Goal: Information Seeking & Learning: Learn about a topic

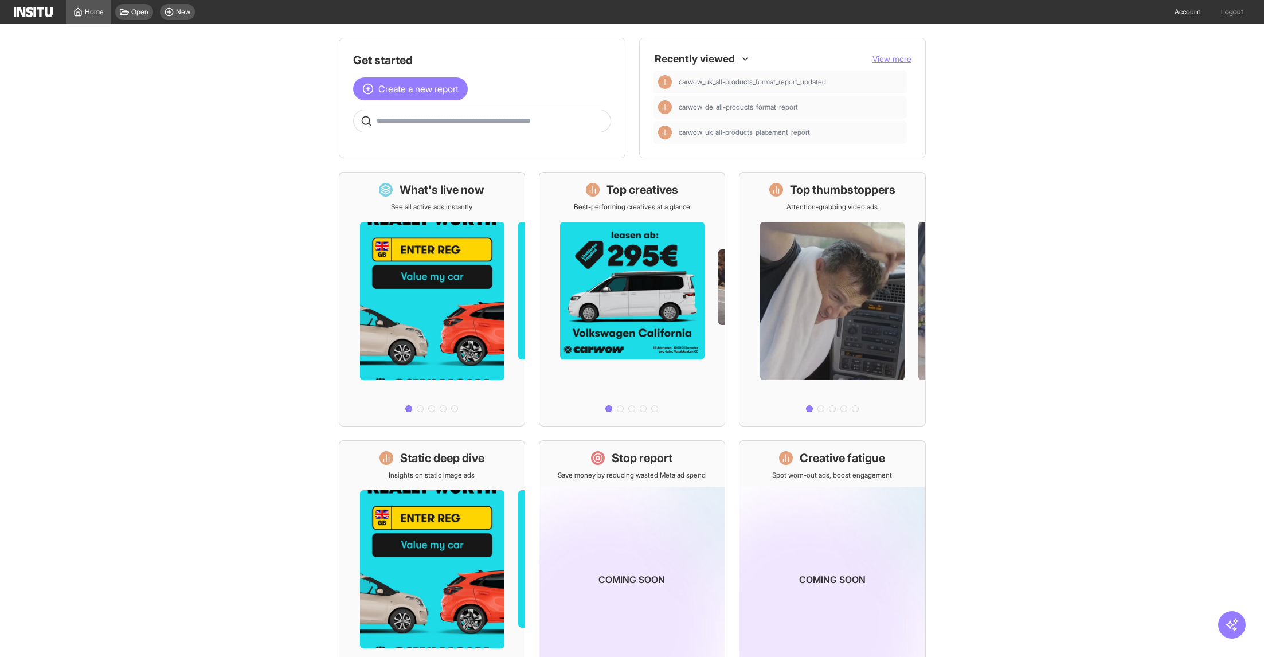
click at [893, 63] on span "View more" at bounding box center [891, 59] width 39 height 10
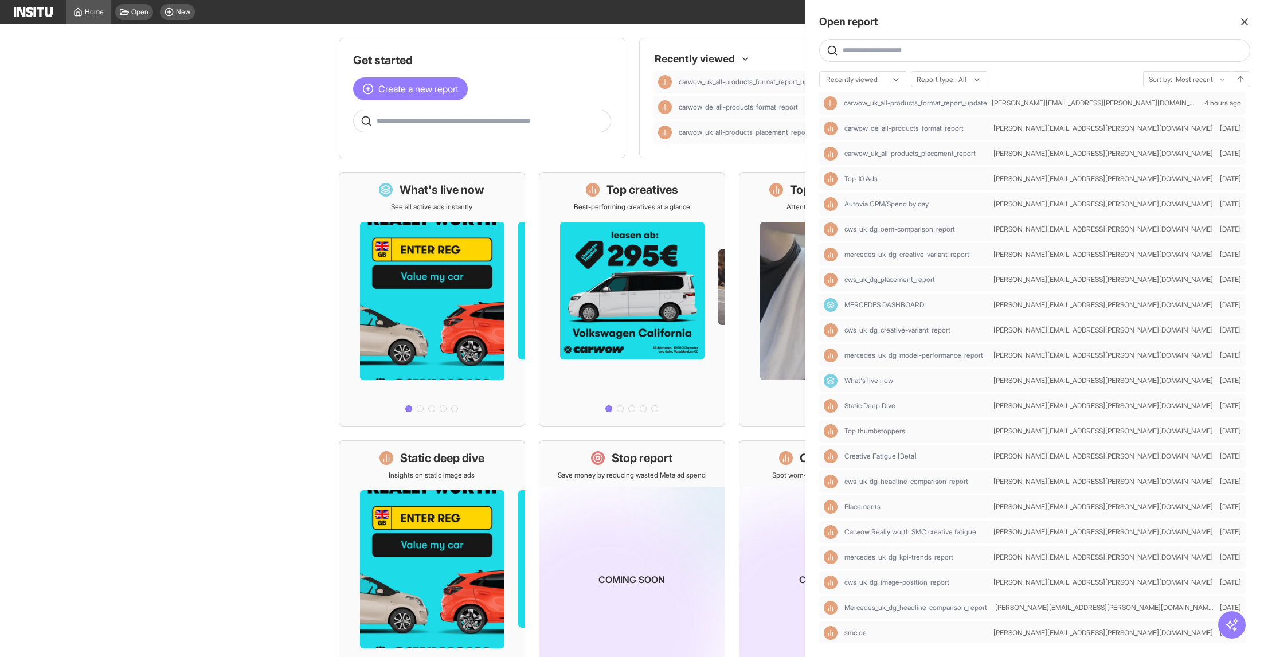
click at [893, 53] on input "text" at bounding box center [1043, 50] width 402 height 9
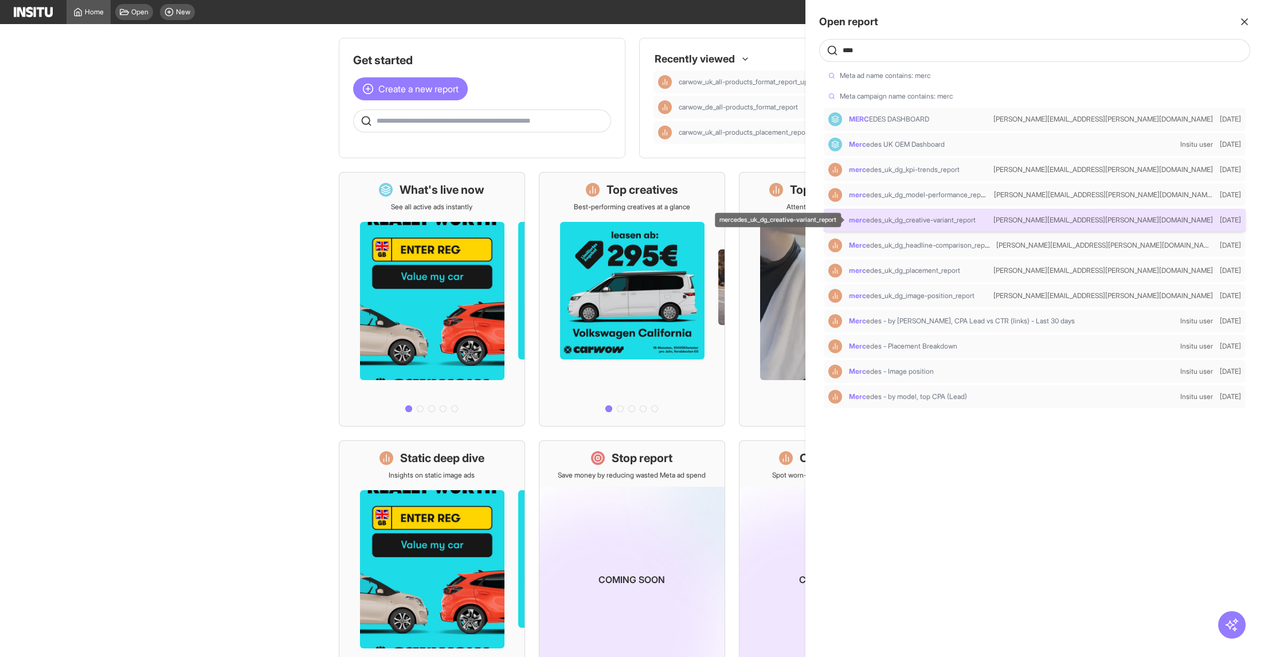
type input "****"
click at [950, 222] on span "edes_uk_dg_creative-variant_report" at bounding box center [920, 219] width 109 height 9
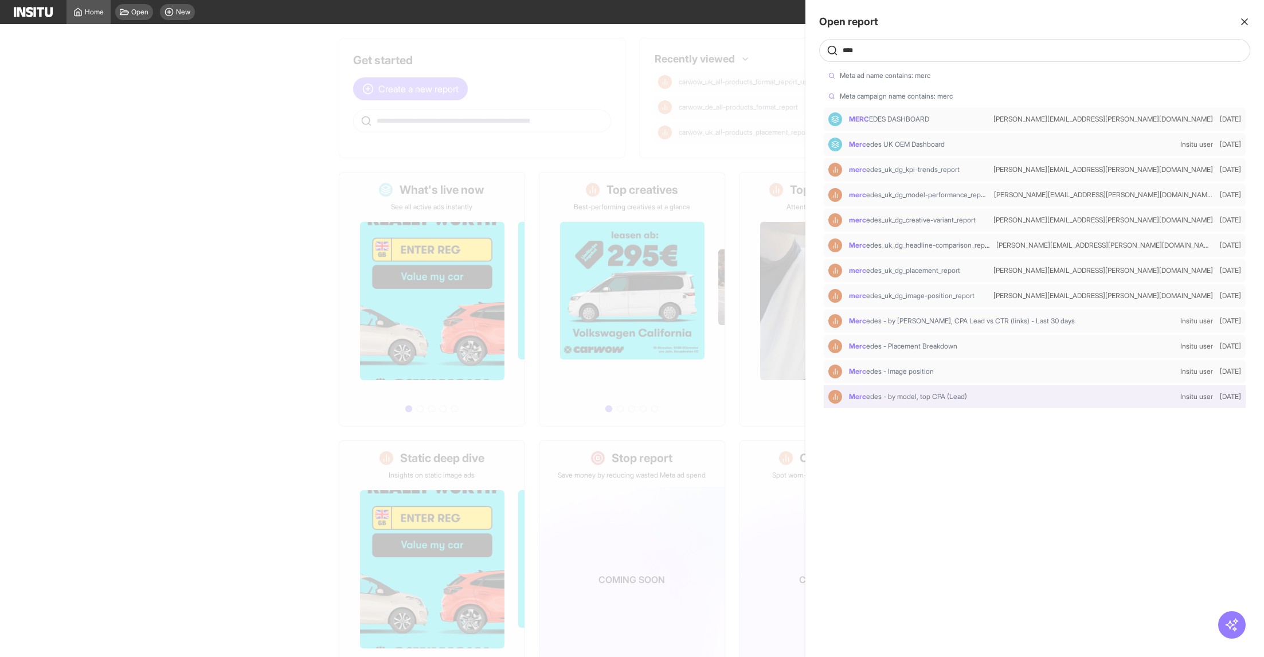
select select "**"
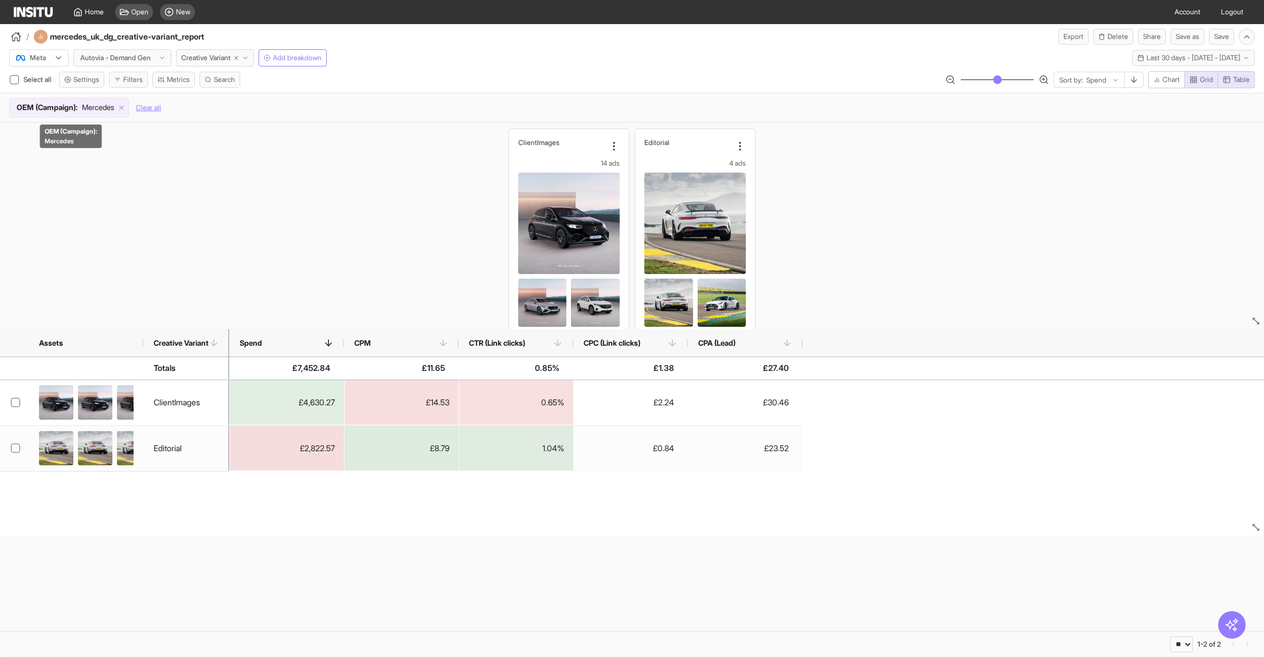
click at [77, 107] on span "OEM (Campaign) :" at bounding box center [47, 107] width 61 height 11
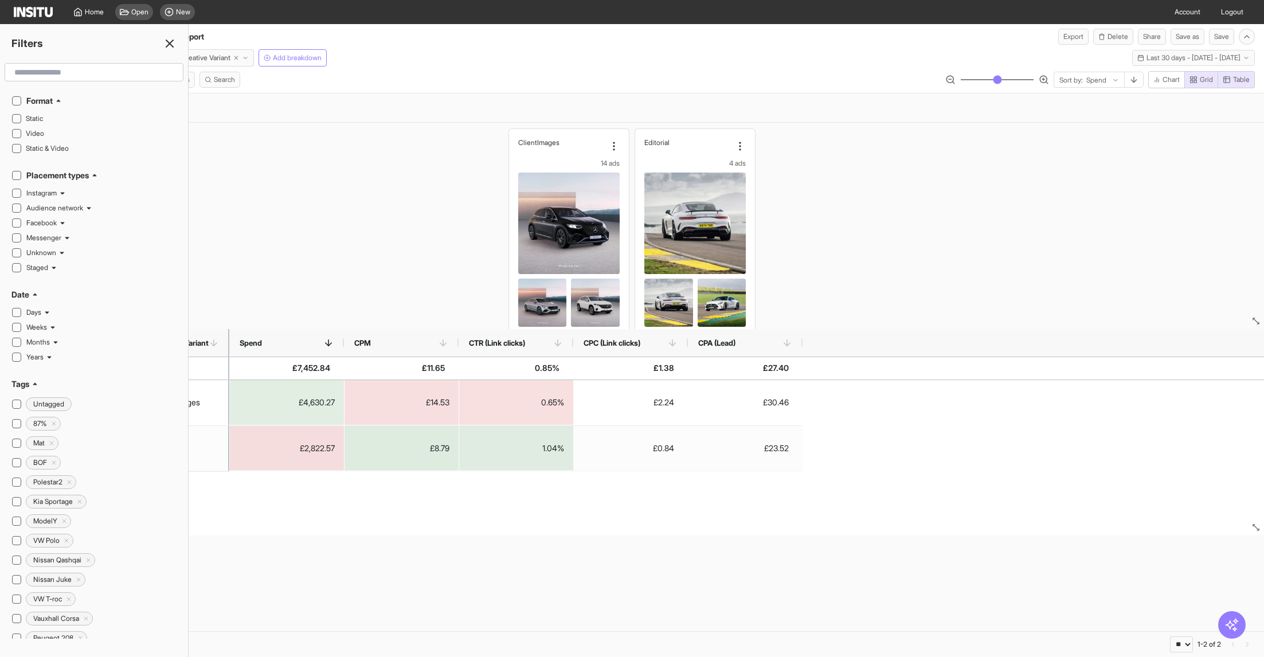
click at [75, 72] on input "text" at bounding box center [94, 72] width 168 height 21
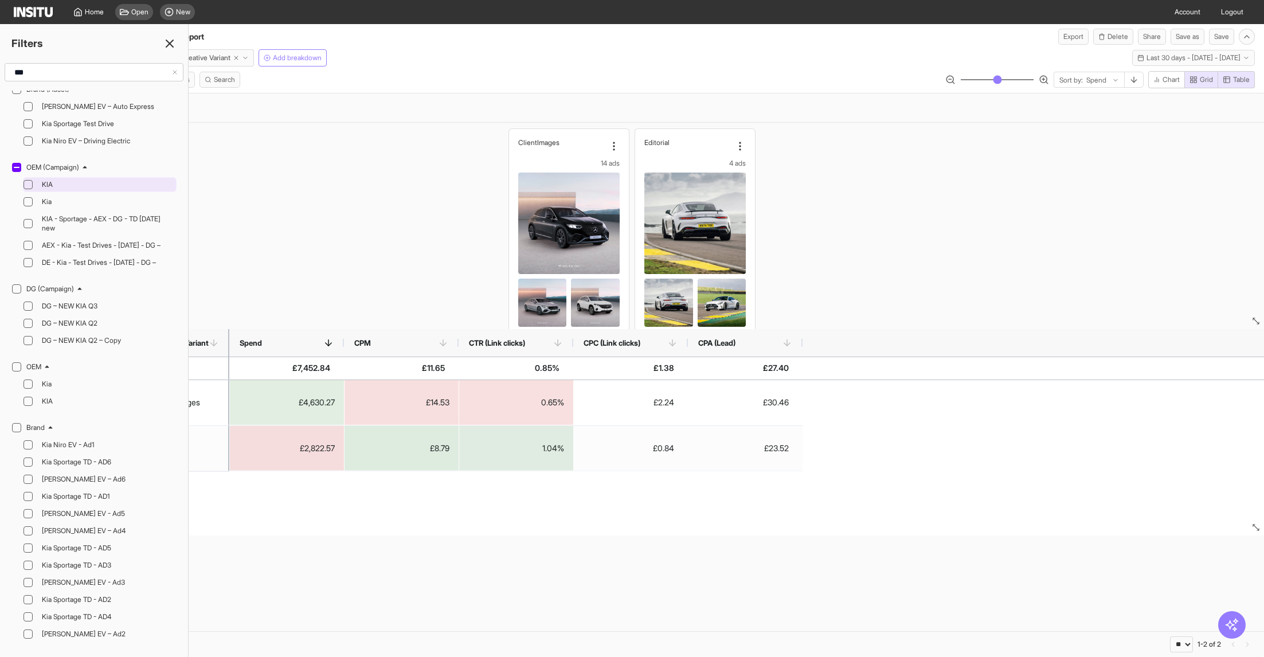
scroll to position [160, 0]
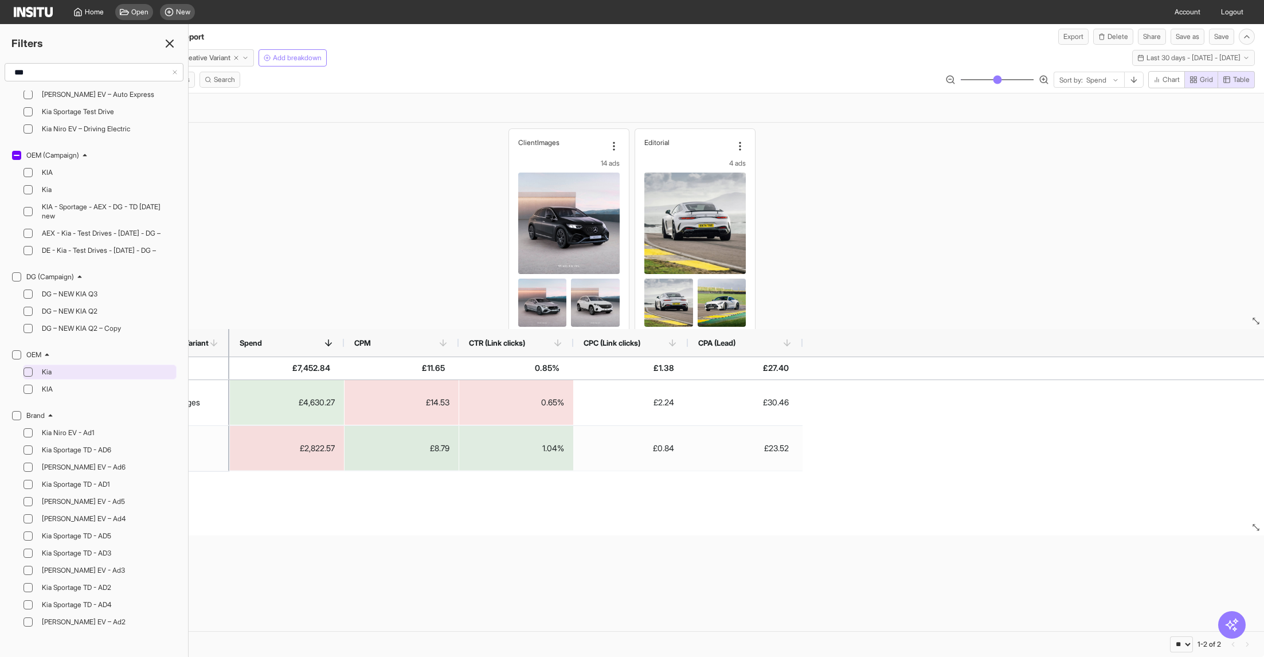
click at [28, 376] on div at bounding box center [27, 371] width 9 height 9
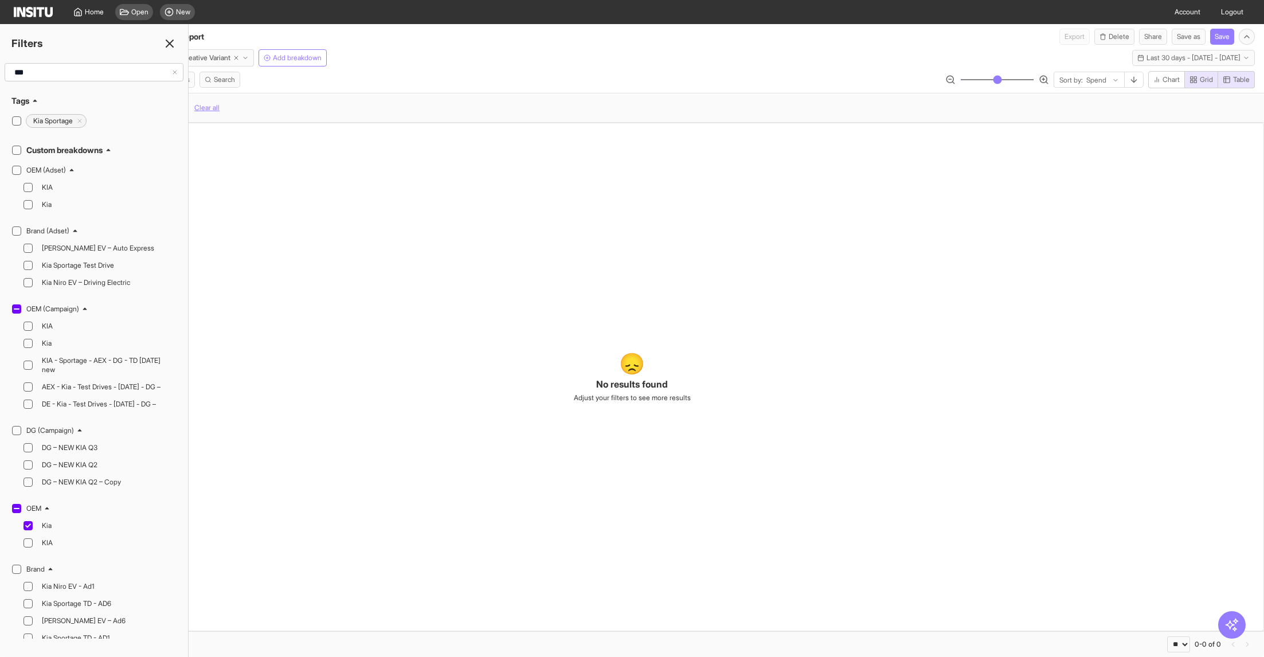
drag, startPoint x: 56, startPoint y: 73, endPoint x: 0, endPoint y: 65, distance: 56.2
click at [0, 67] on div "***" at bounding box center [94, 72] width 188 height 18
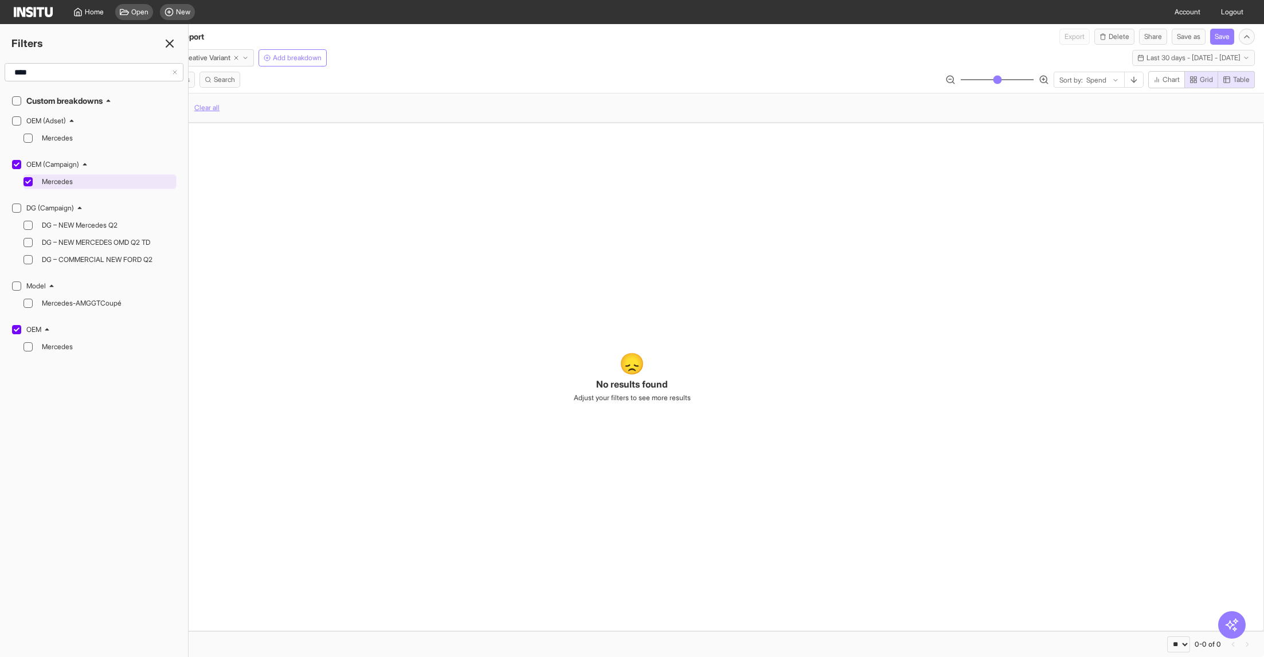
click at [27, 179] on icon at bounding box center [28, 182] width 6 height 6
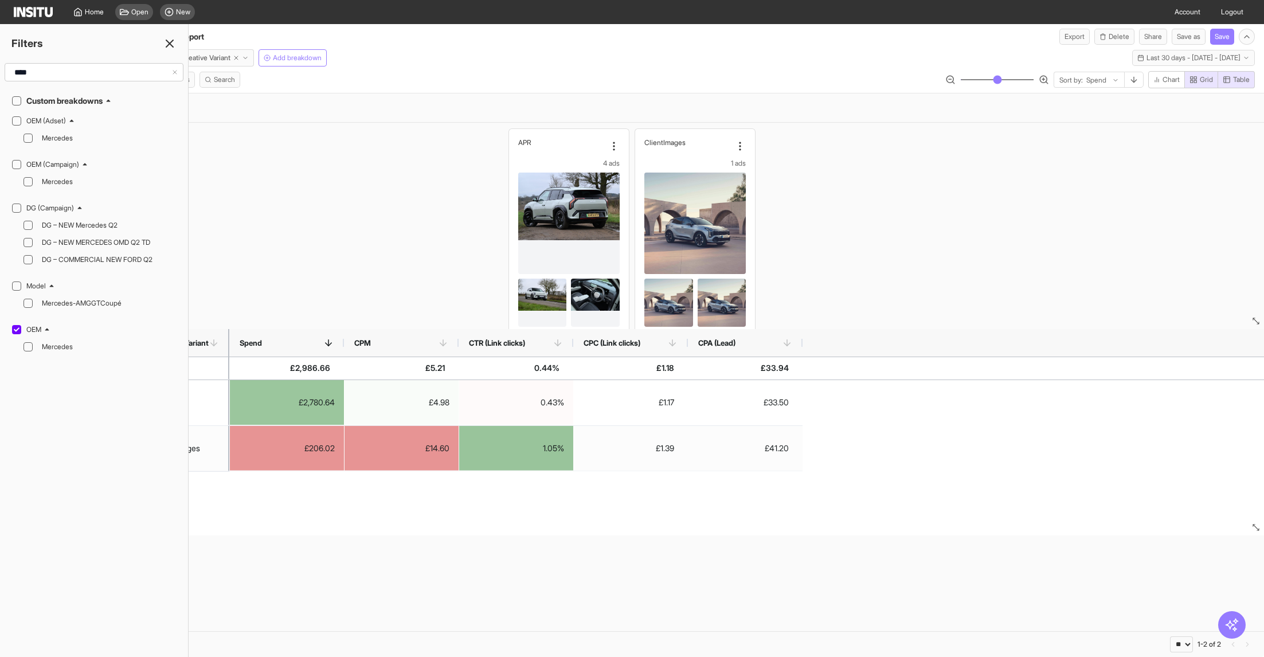
click at [598, 602] on div "[DATE] ads Spend £2,780.64 CPM £4.98 CTR (Link clicks) 0.43% CVR (Link click to…" at bounding box center [632, 377] width 1264 height 508
click at [619, 591] on div "[DATE] ads Spend £2,780.64 CPM £4.98 CTR (Link clicks) 0.43% CVR (Link click to…" at bounding box center [632, 377] width 1264 height 508
drag, startPoint x: 46, startPoint y: 74, endPoint x: 0, endPoint y: 63, distance: 47.8
click at [0, 64] on div "****" at bounding box center [94, 72] width 188 height 18
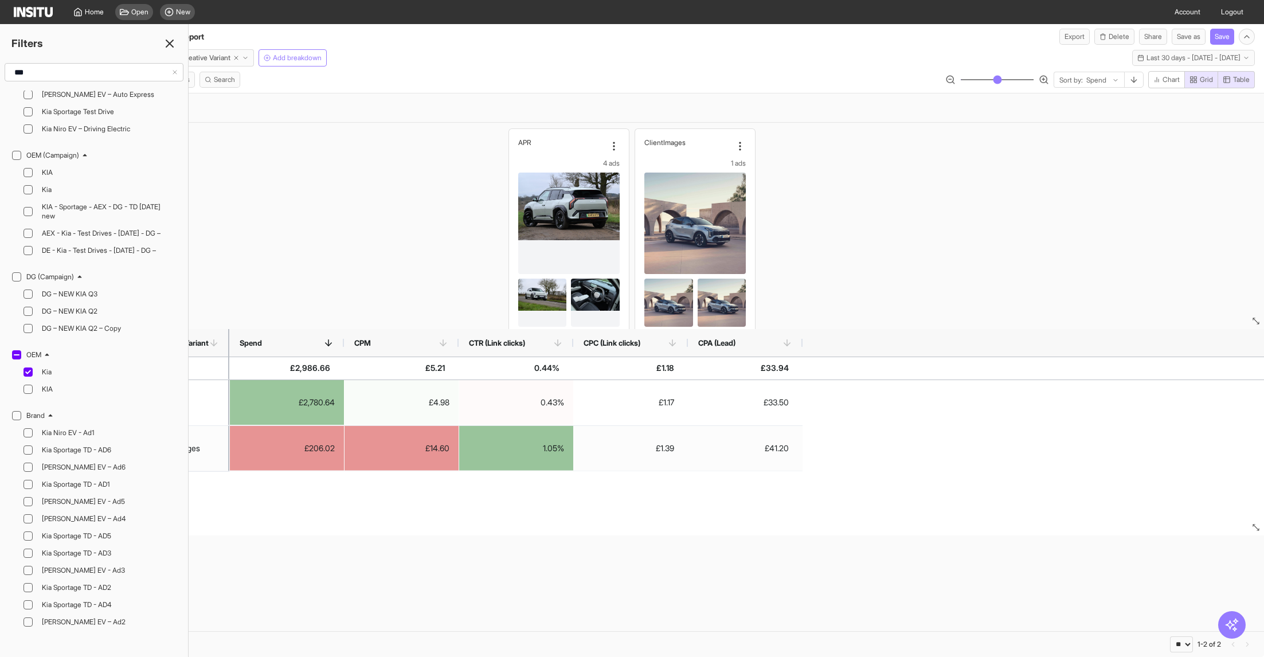
scroll to position [160, 0]
type input "***"
click at [25, 375] on icon at bounding box center [28, 372] width 6 height 6
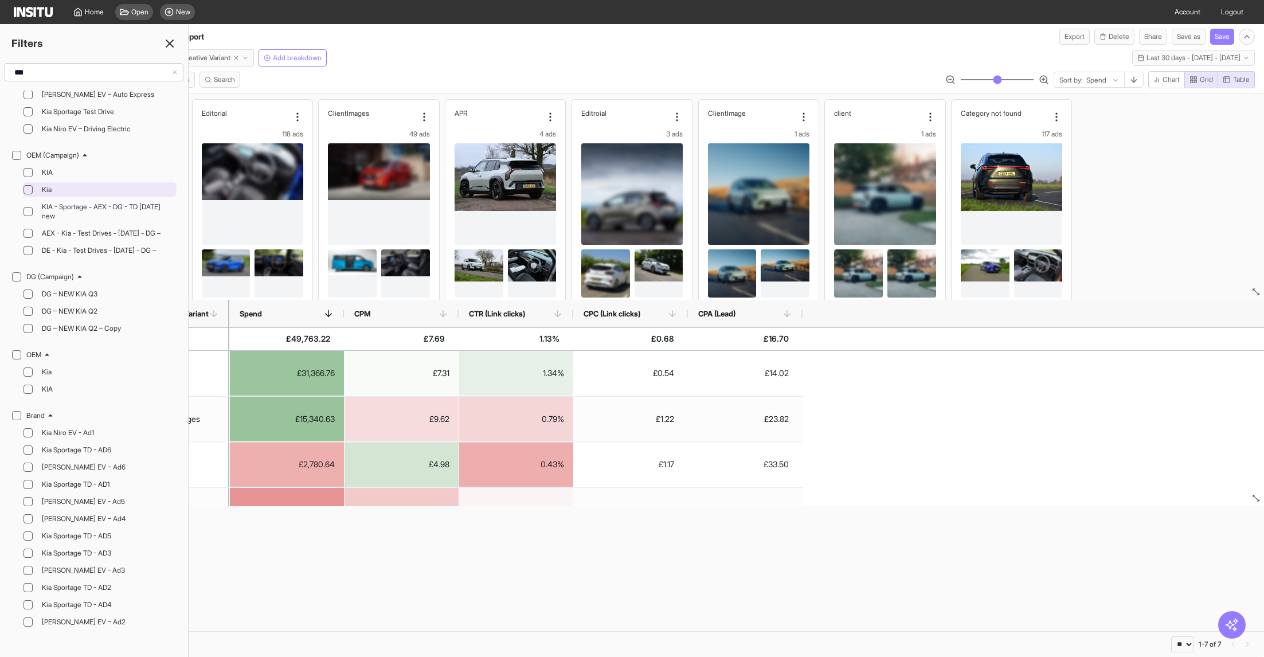
click at [27, 187] on icon at bounding box center [28, 190] width 6 height 6
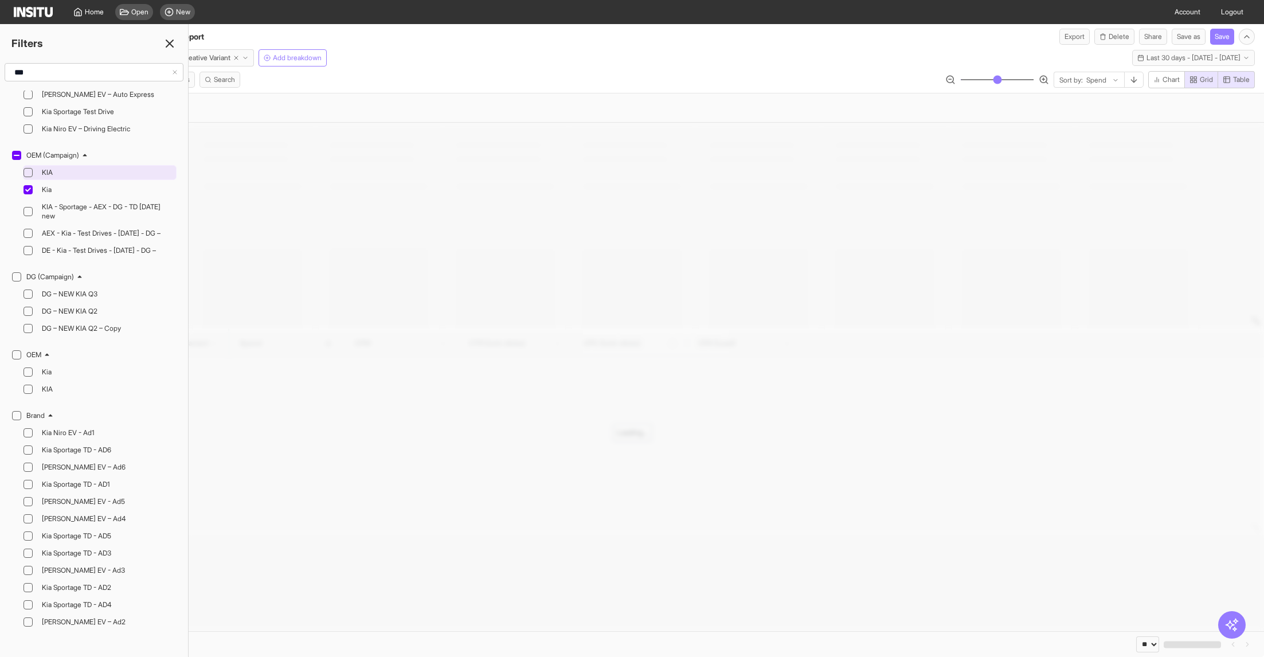
click at [27, 170] on icon at bounding box center [28, 173] width 6 height 6
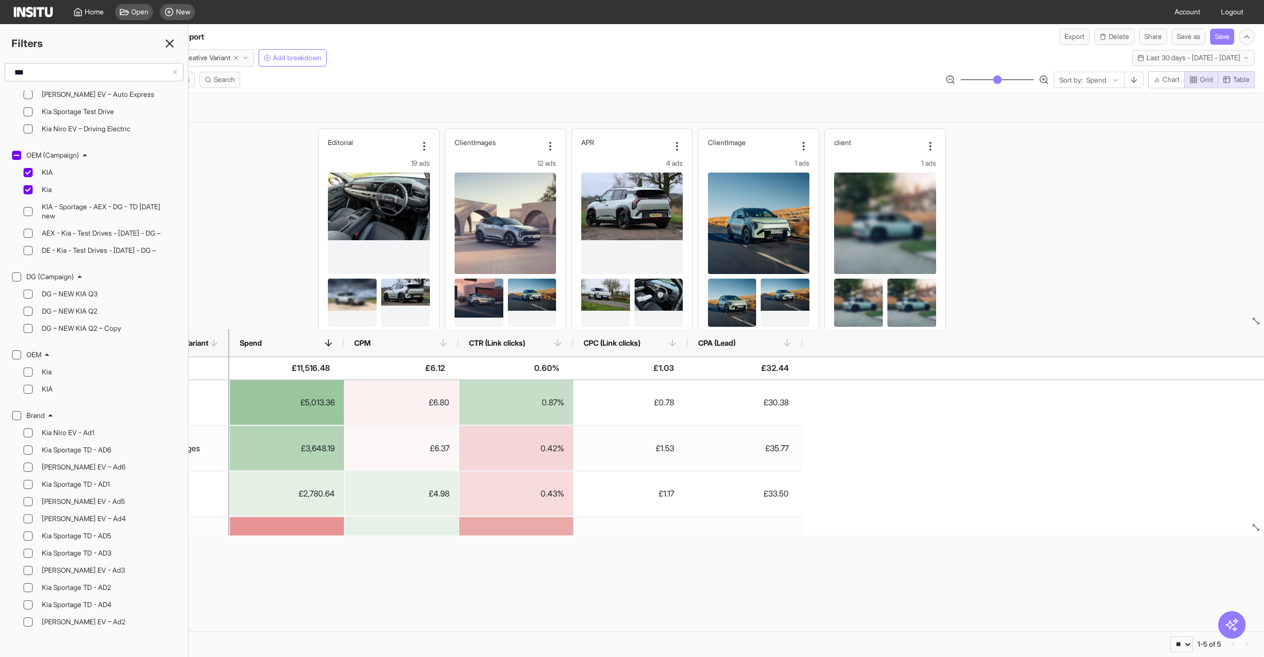
click at [807, 616] on div "Editorial 19 ads Spend £5,013.36 CPM £6.80 CTR (Link clicks) 0.87% CVR (Link cl…" at bounding box center [632, 377] width 1264 height 508
click at [170, 44] on line at bounding box center [169, 43] width 7 height 7
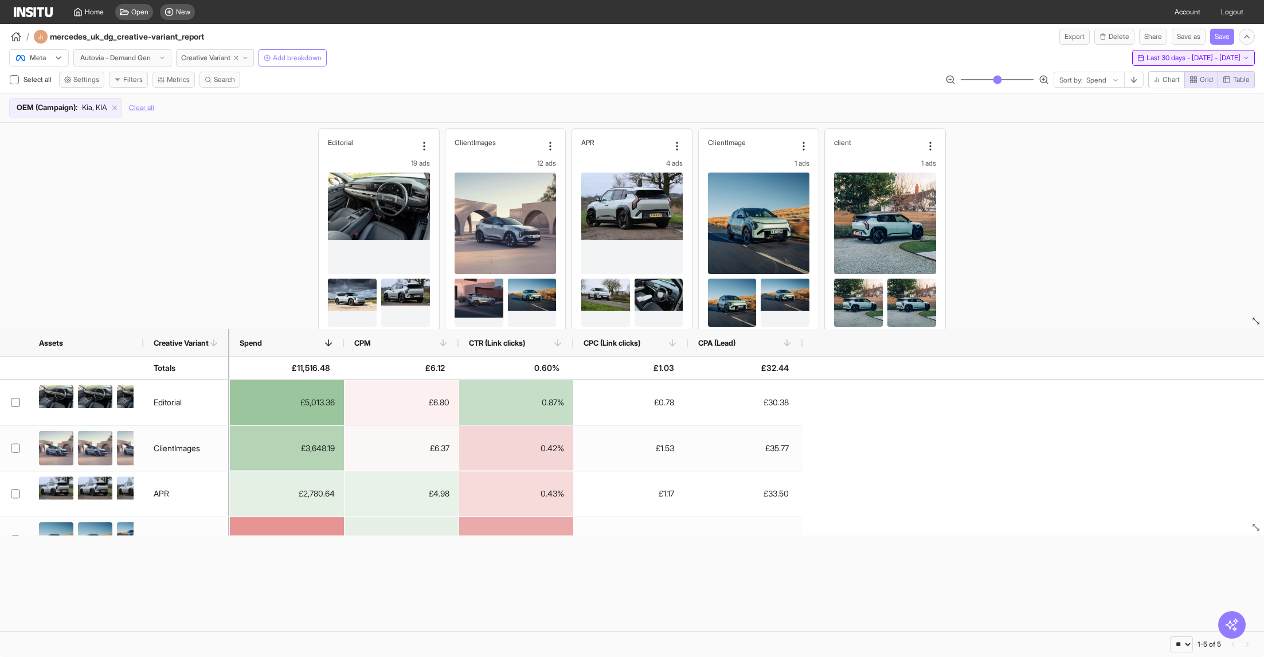
click at [1207, 53] on span "Last 30 days - [DATE] - [DATE]" at bounding box center [1193, 57] width 94 height 9
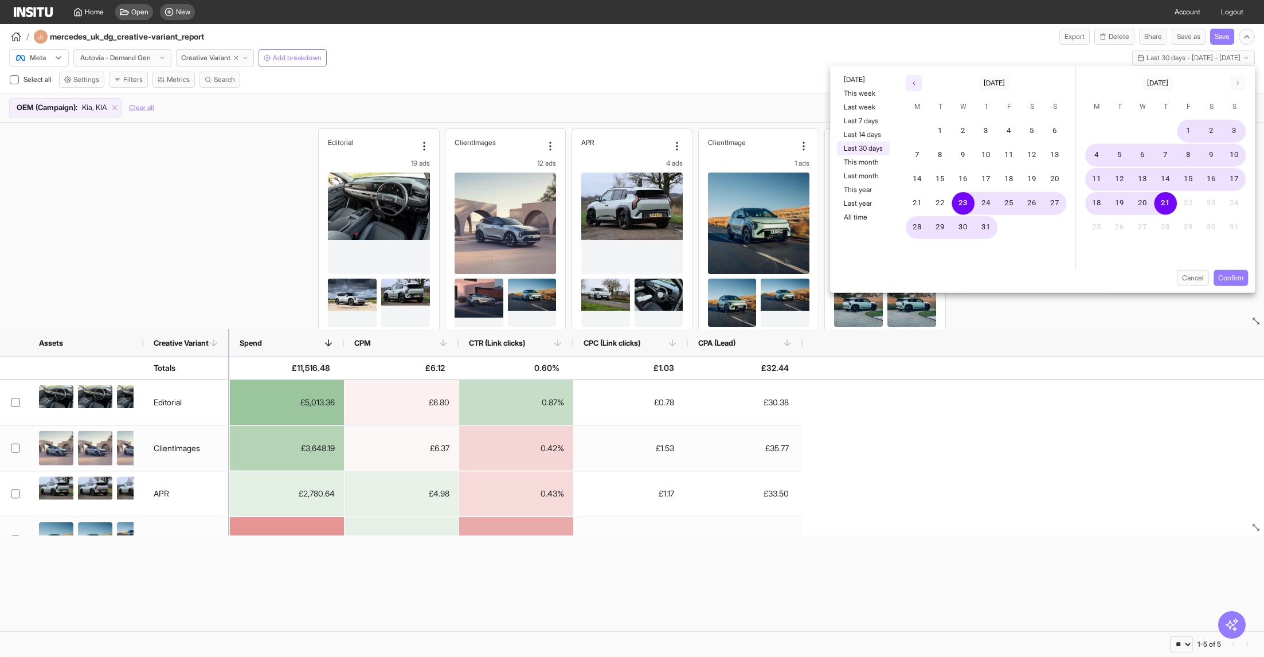
click at [914, 85] on icon "button" at bounding box center [913, 83] width 7 height 7
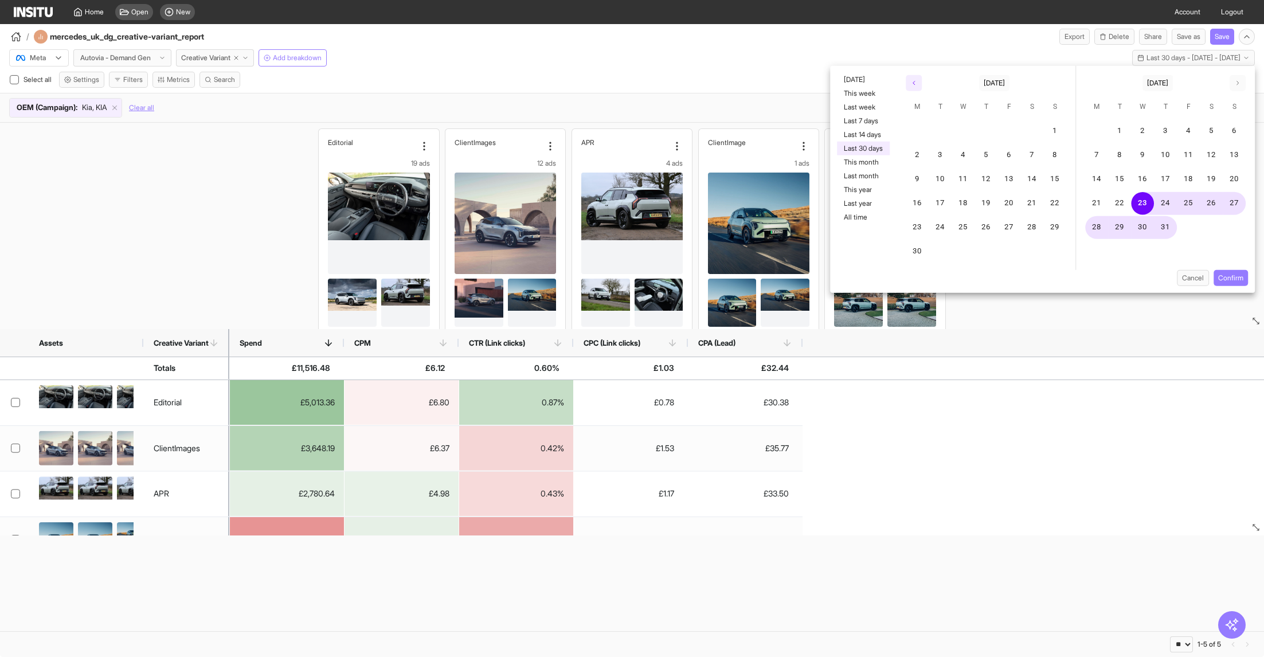
click at [914, 85] on icon "button" at bounding box center [913, 83] width 7 height 7
click at [916, 84] on icon "button" at bounding box center [913, 83] width 7 height 7
click at [944, 129] on button "1" at bounding box center [939, 131] width 23 height 23
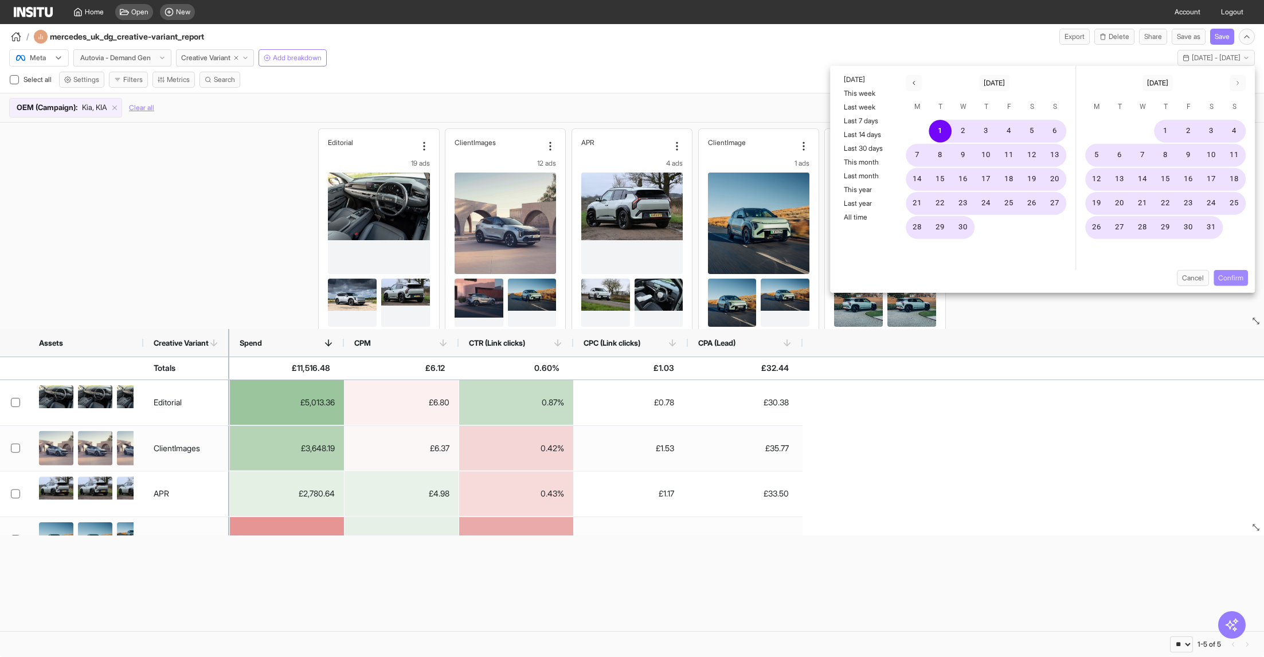
click at [1226, 274] on button "Confirm" at bounding box center [1230, 278] width 34 height 16
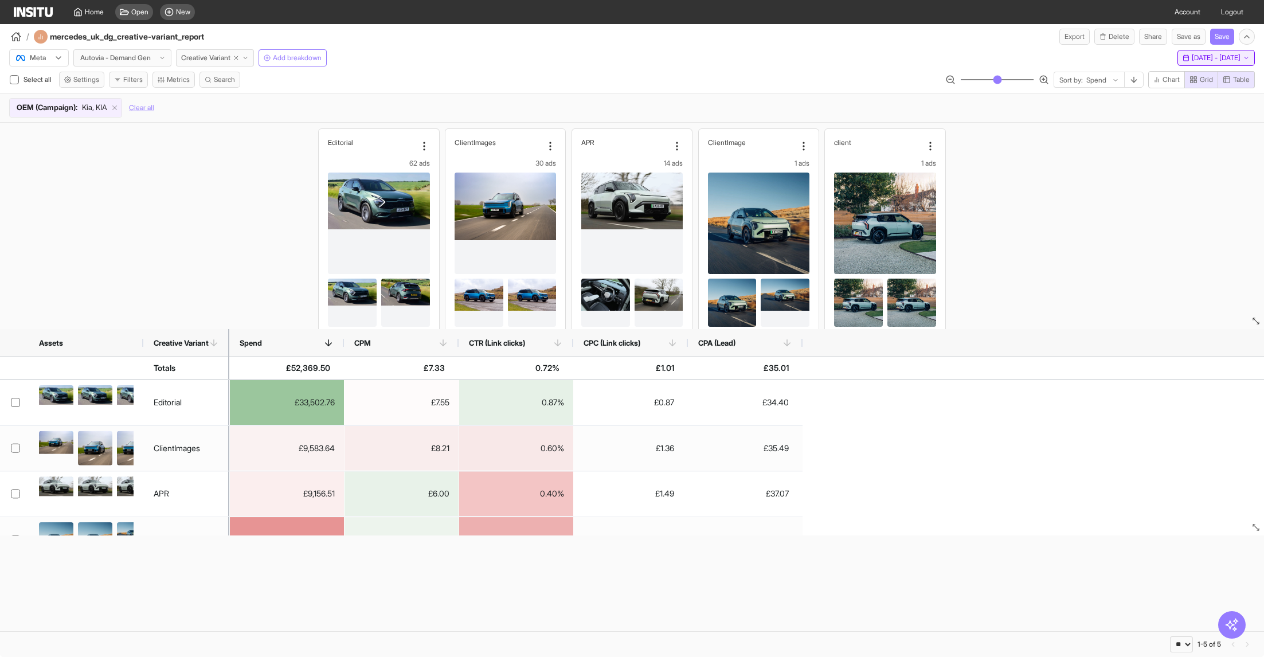
click at [1196, 59] on span "[DATE] - [DATE]" at bounding box center [1215, 57] width 49 height 9
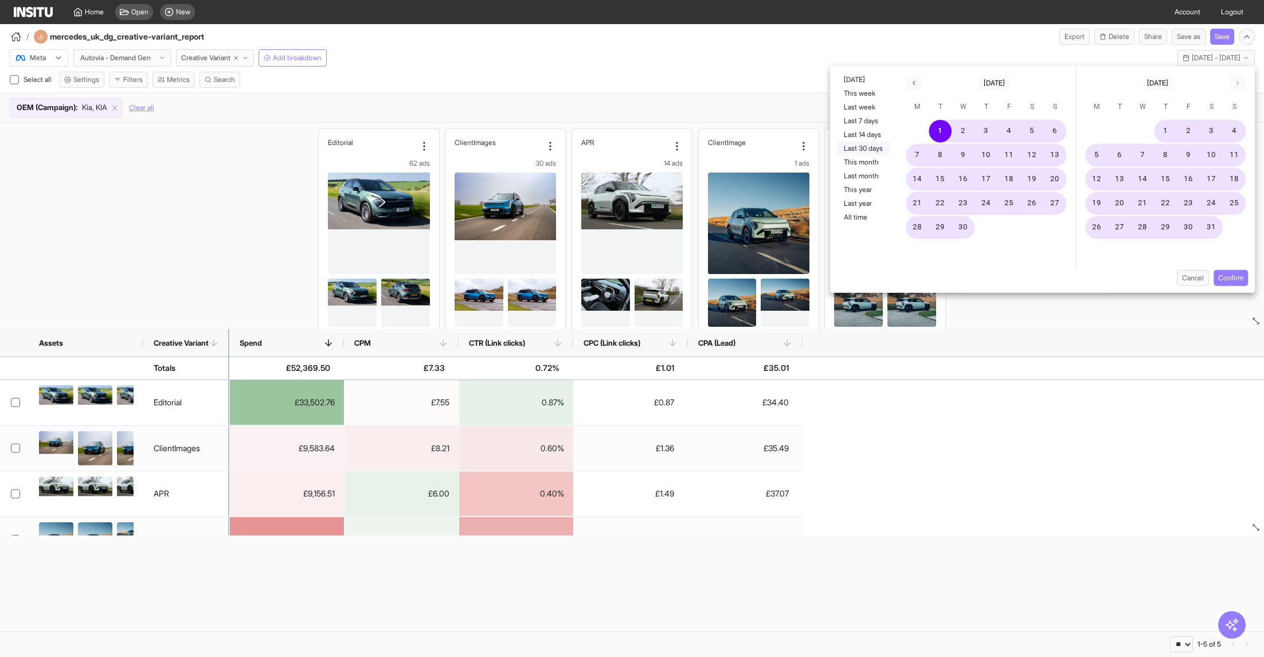
click at [867, 151] on button "Last 30 days" at bounding box center [863, 149] width 53 height 14
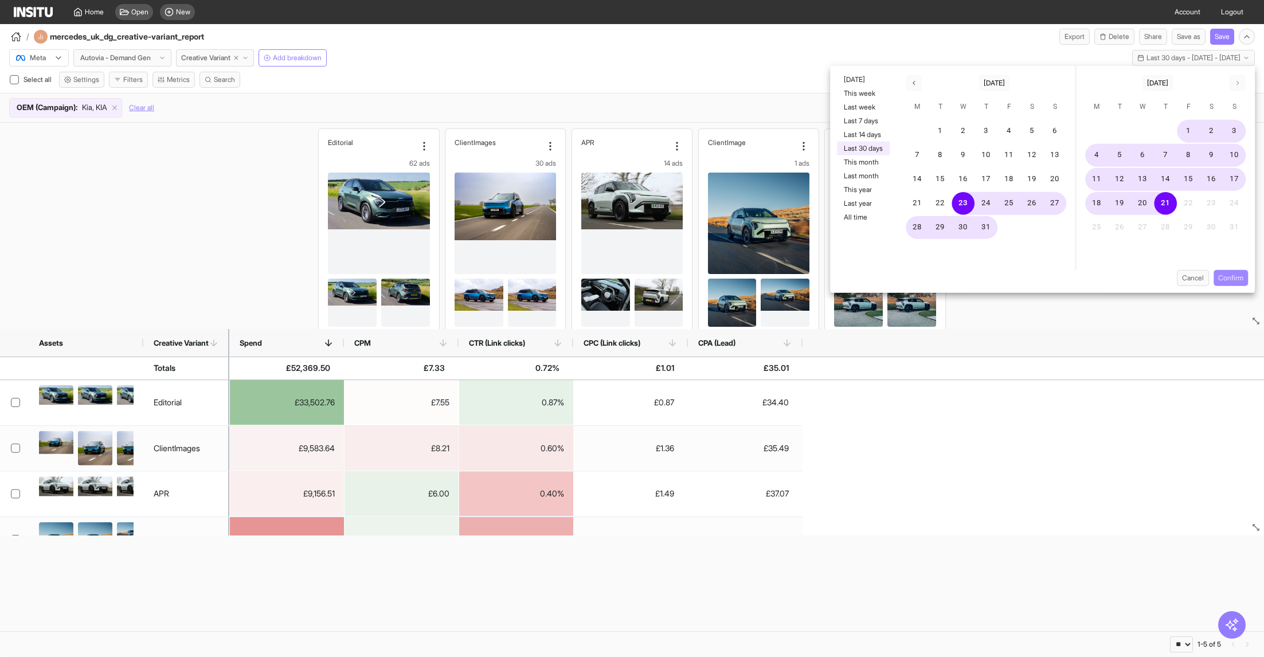
click at [1228, 280] on button "Confirm" at bounding box center [1230, 278] width 34 height 16
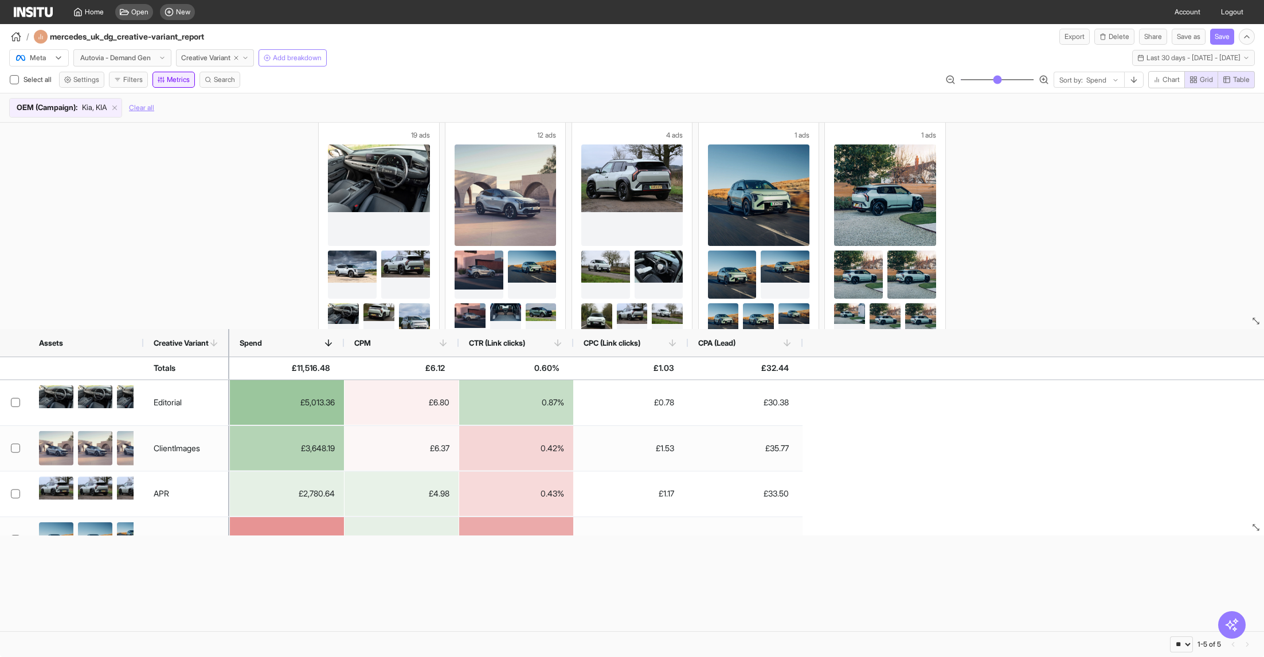
click at [174, 82] on button "Metrics" at bounding box center [173, 80] width 42 height 16
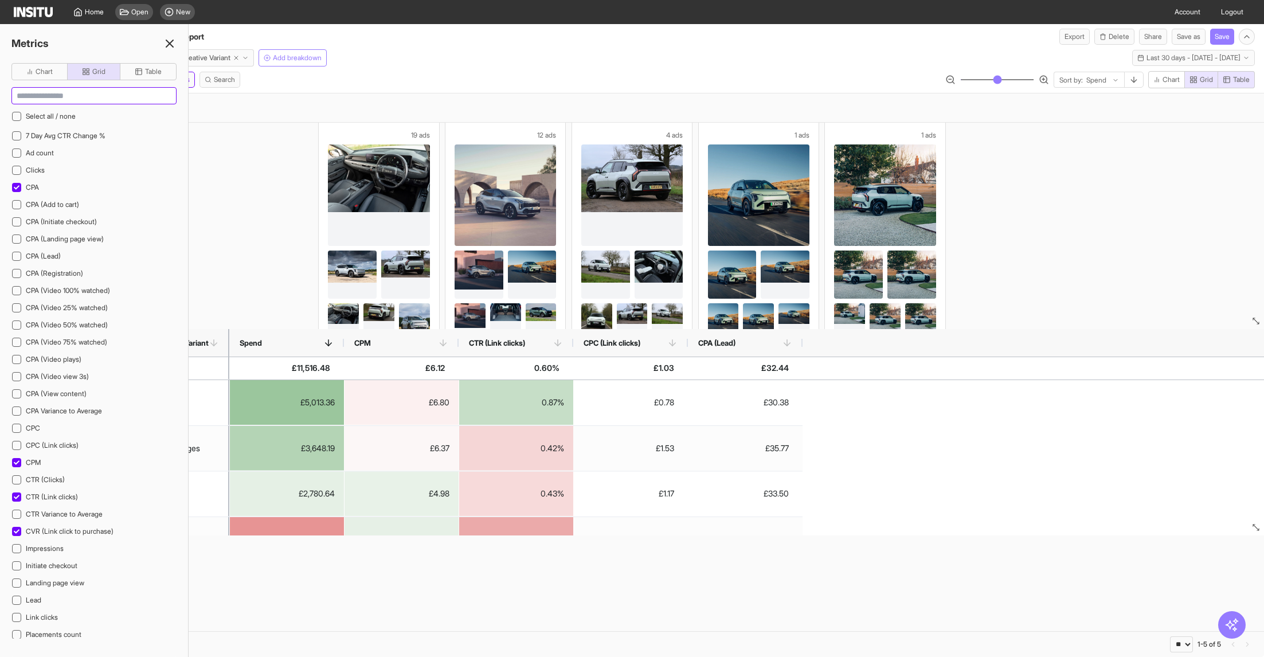
click at [68, 98] on input at bounding box center [94, 96] width 164 height 16
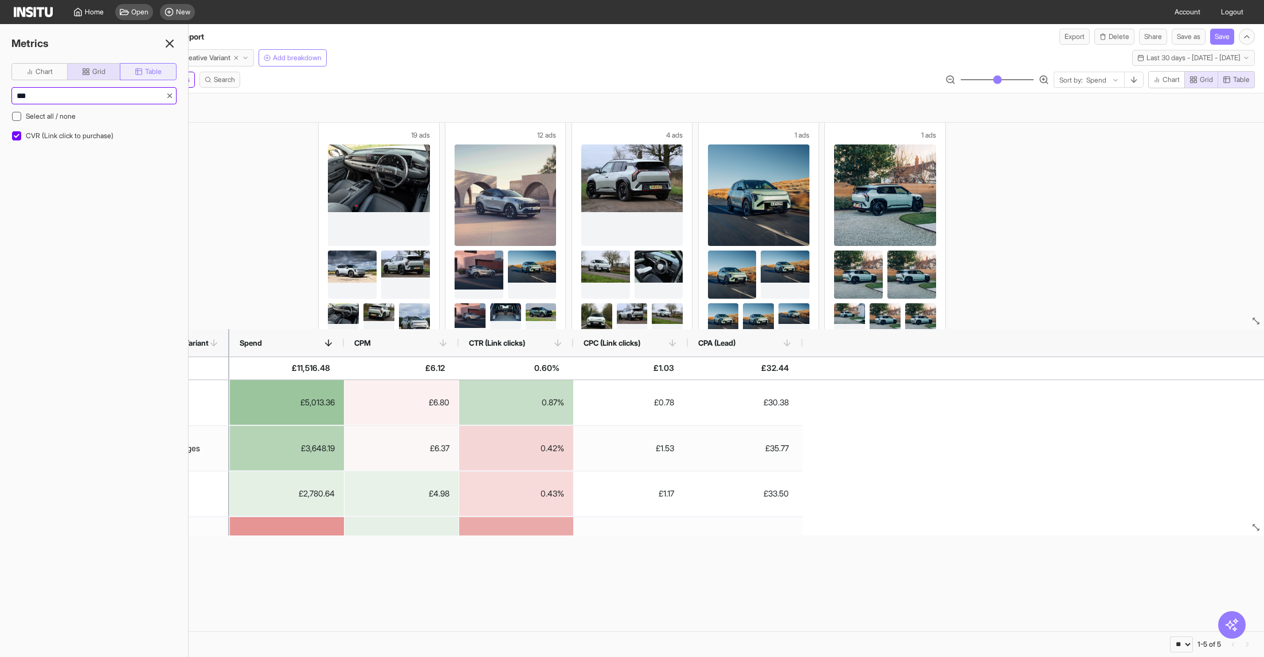
type input "***"
click at [145, 67] on span "Table" at bounding box center [153, 71] width 17 height 9
click at [85, 96] on input "***" at bounding box center [89, 96] width 154 height 16
click at [66, 139] on div "CVR (Link click to purchase)" at bounding box center [93, 135] width 165 height 15
drag, startPoint x: 56, startPoint y: 96, endPoint x: 0, endPoint y: 99, distance: 55.7
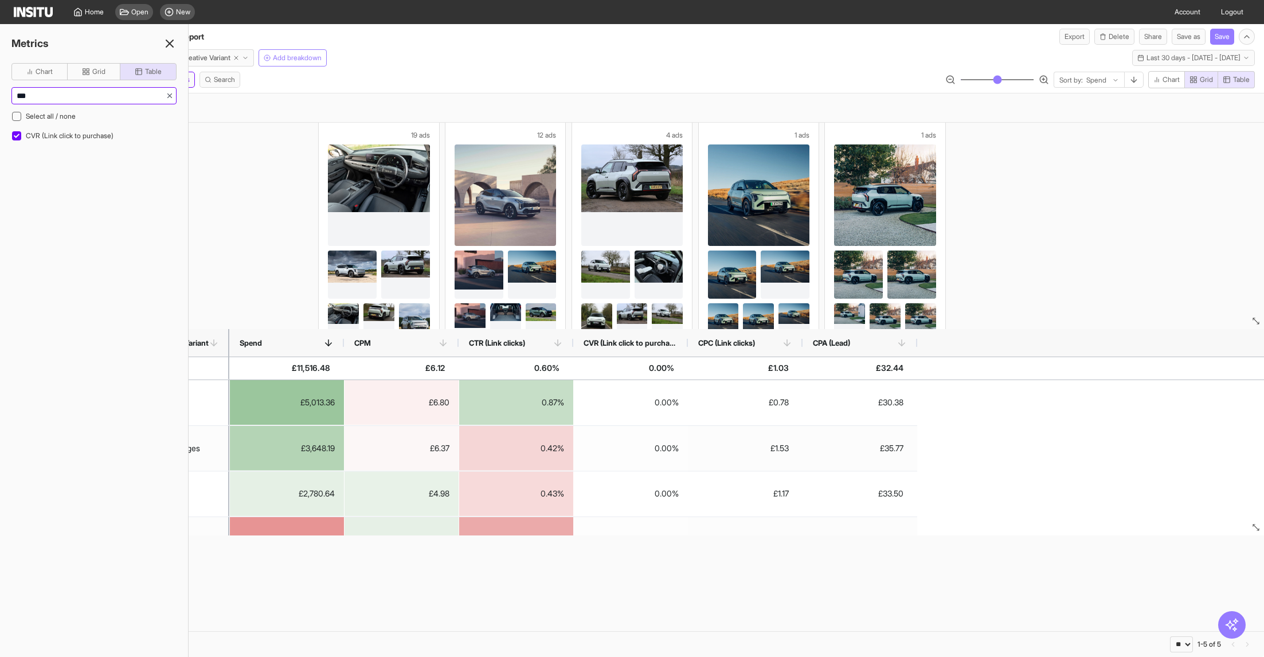
click at [0, 99] on div "Chart Grid Table *** Select all / none CVR (Link click to purchase)" at bounding box center [94, 112] width 188 height 99
click at [17, 136] on icon at bounding box center [17, 136] width 6 height 6
drag, startPoint x: 53, startPoint y: 96, endPoint x: 0, endPoint y: 93, distance: 52.8
click at [5, 96] on div "Chart Grid Table *** Select all / none CVR (Link click to purchase)" at bounding box center [94, 112] width 188 height 99
click at [28, 148] on span "Lead" at bounding box center [33, 152] width 15 height 9
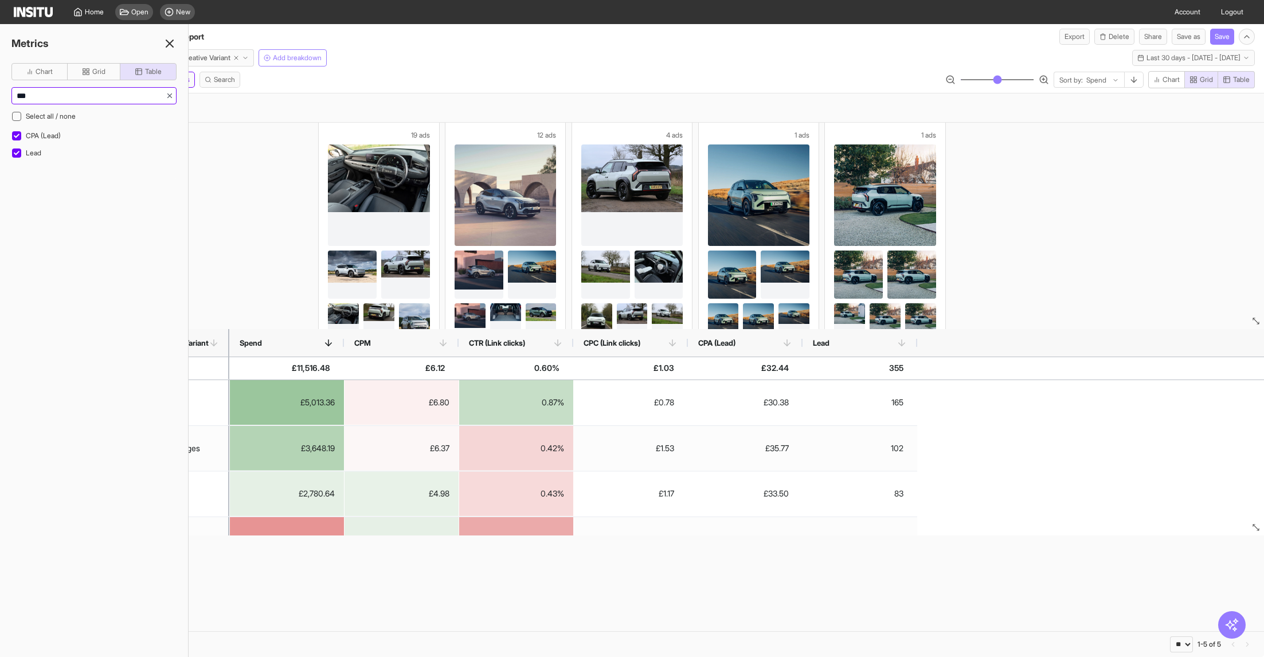
drag, startPoint x: 57, startPoint y: 97, endPoint x: 17, endPoint y: 97, distance: 40.1
click at [18, 97] on input "***" at bounding box center [89, 96] width 154 height 16
type input "*"
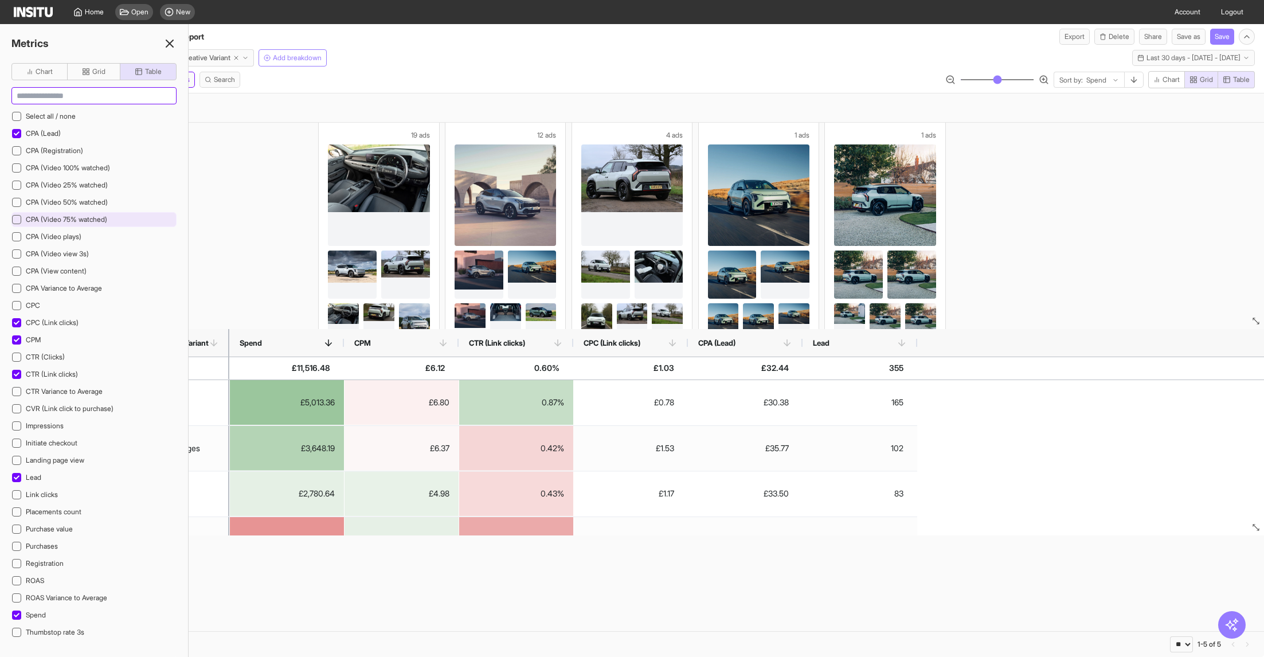
scroll to position [131, 0]
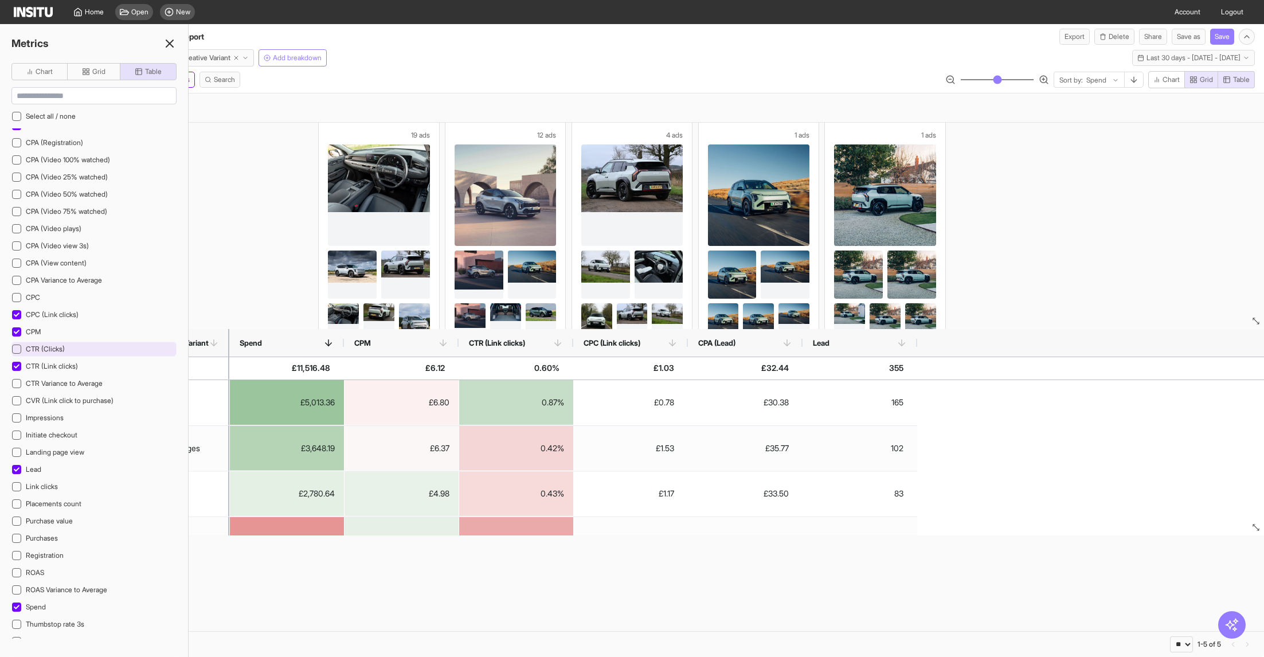
click at [92, 347] on div "CTR (Clicks)" at bounding box center [93, 349] width 165 height 15
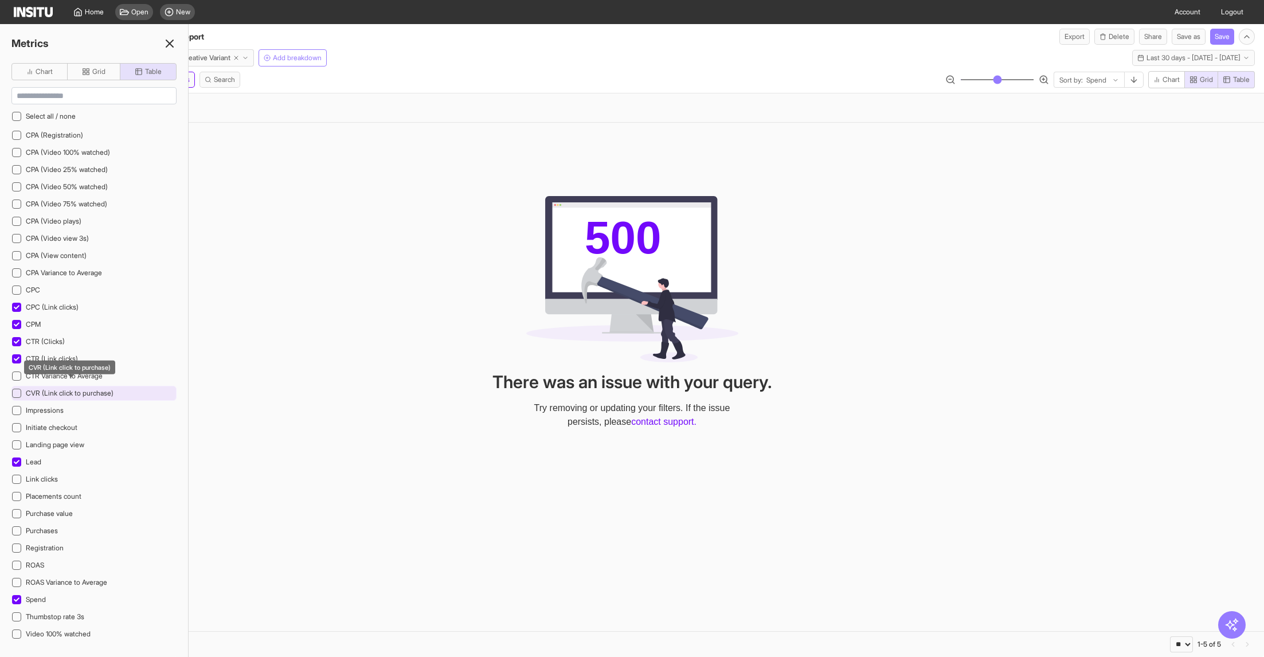
scroll to position [136, 0]
click at [112, 339] on div "CTR (Clicks)" at bounding box center [93, 343] width 165 height 15
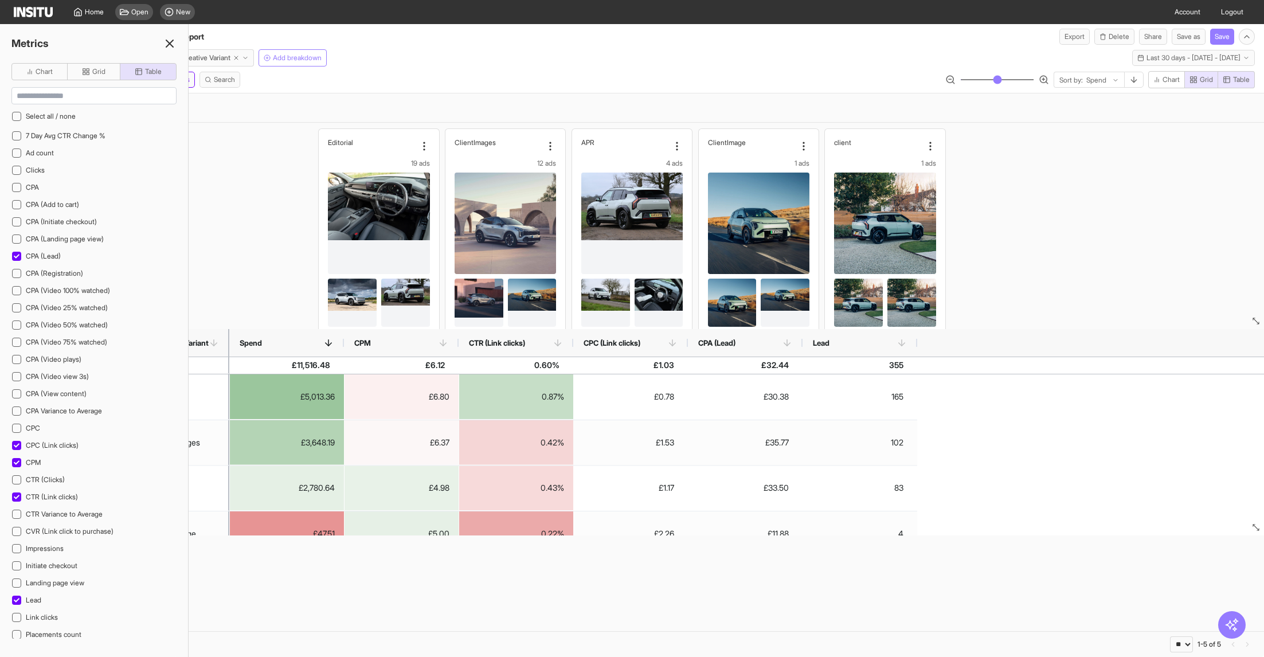
click at [398, 586] on div "Editorial 19 ads Spend £5,013.36 CPM £6.80 CTR (Link clicks) 0.87% CVR (Link cl…" at bounding box center [632, 377] width 1264 height 508
click at [170, 44] on icon at bounding box center [170, 44] width 14 height 14
